Goal: Navigation & Orientation: Go to known website

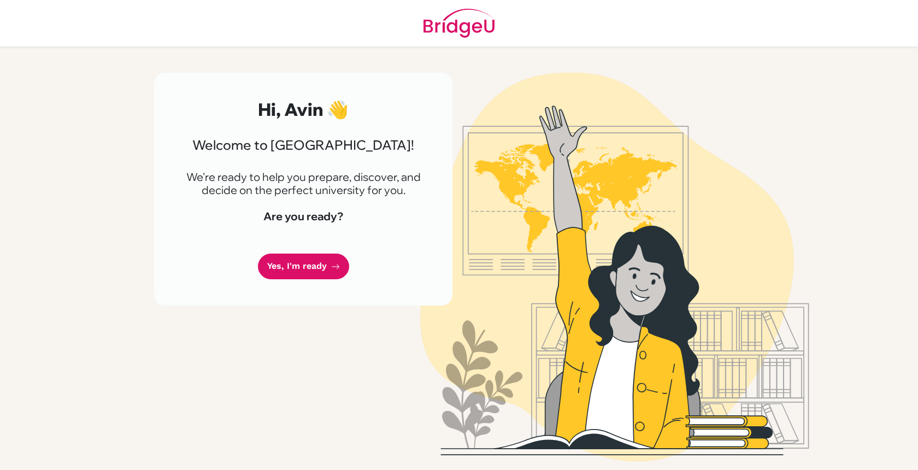
click at [284, 262] on link "Yes, I'm ready" at bounding box center [303, 266] width 91 height 26
click at [290, 268] on link "Yes, I'm ready" at bounding box center [303, 266] width 91 height 26
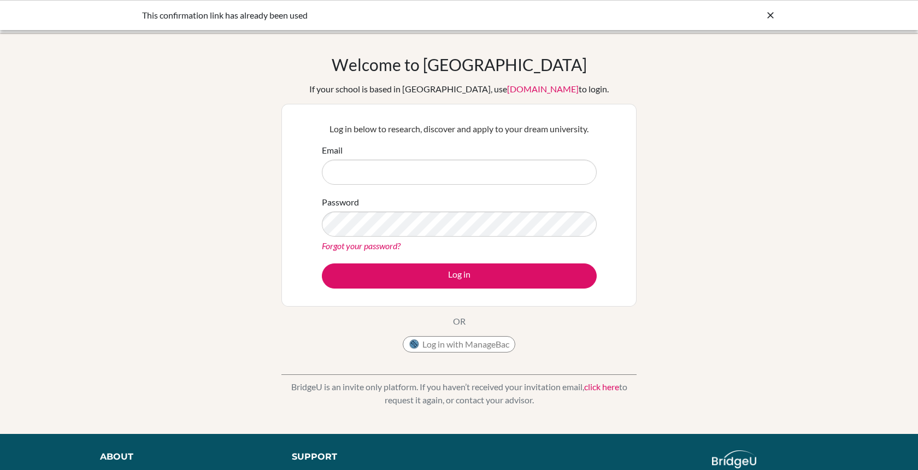
click at [452, 347] on button "Log in with ManageBac" at bounding box center [459, 344] width 113 height 16
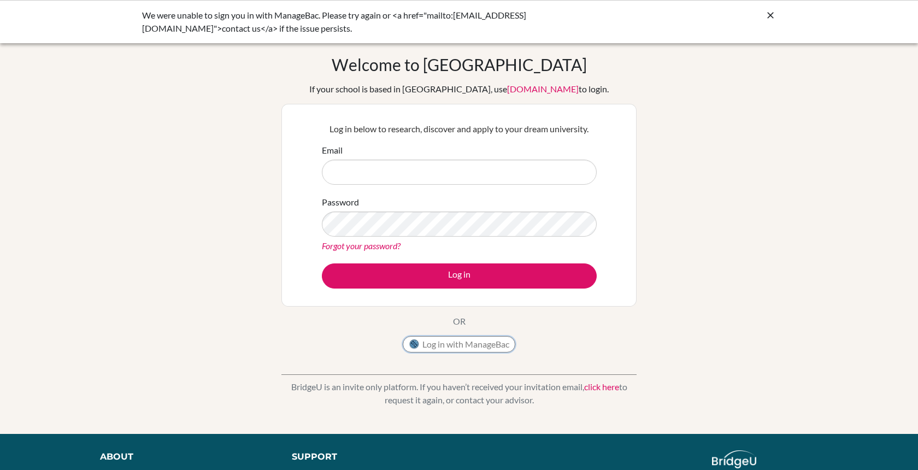
click at [452, 340] on button "Log in with ManageBac" at bounding box center [459, 344] width 113 height 16
click at [781, 15] on div "We were unable to sign you in with ManageBac. Please try again or <a href="mail…" at bounding box center [459, 21] width 918 height 43
